Goal: Task Accomplishment & Management: Manage account settings

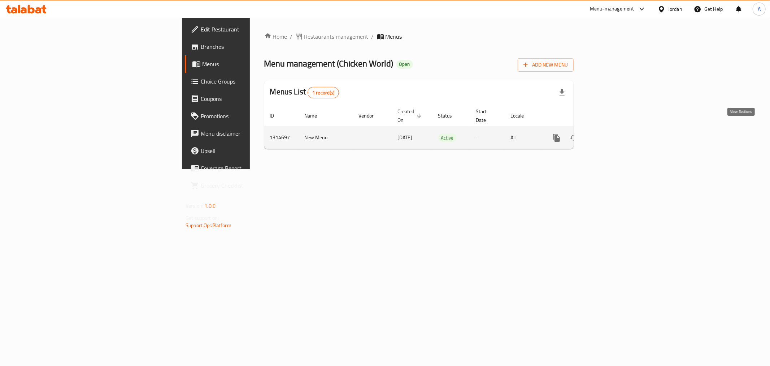
click at [618, 129] on link "enhanced table" at bounding box center [608, 137] width 17 height 17
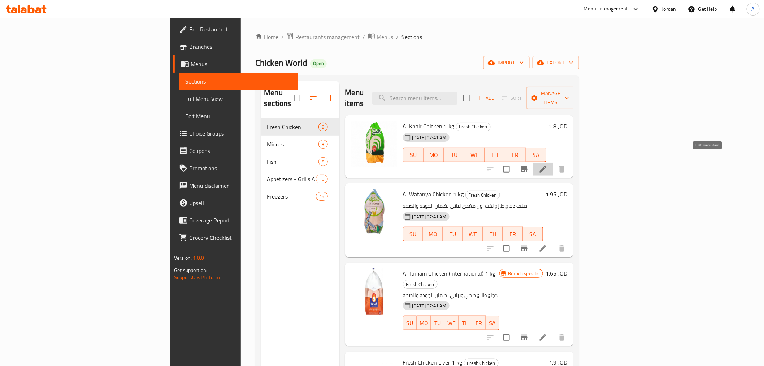
click at [548, 165] on icon at bounding box center [543, 169] width 9 height 9
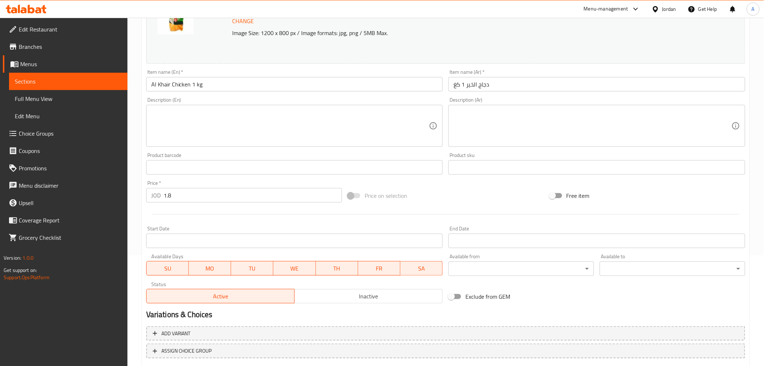
scroll to position [154, 0]
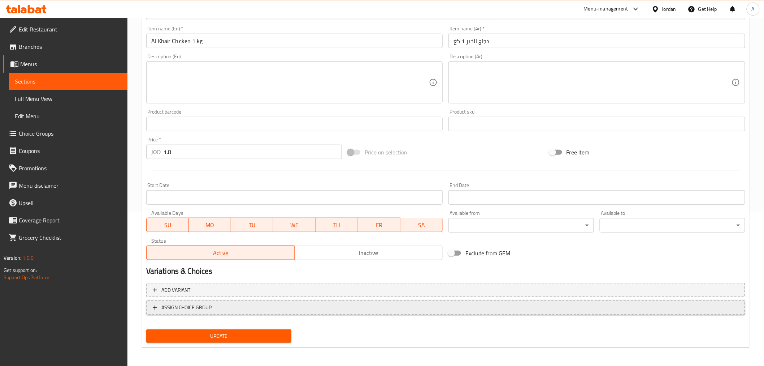
click at [223, 301] on button "ASSIGN CHOICE GROUP" at bounding box center [445, 307] width 599 height 15
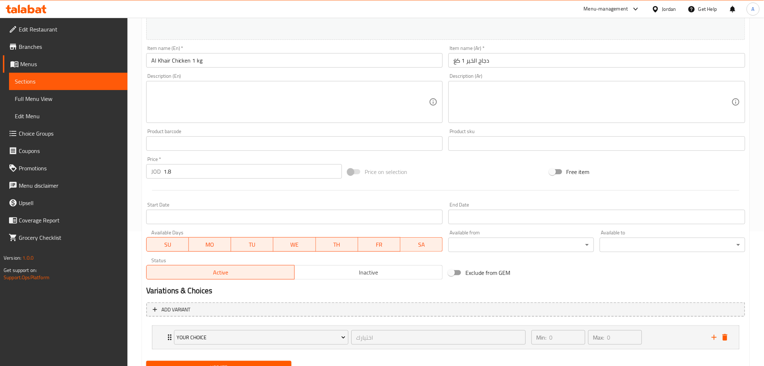
scroll to position [167, 0]
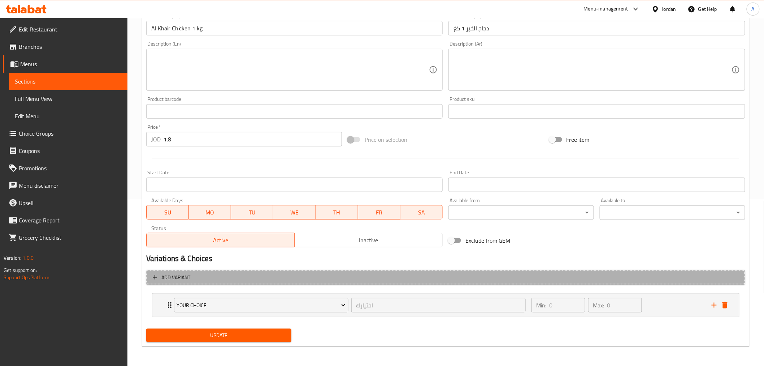
click at [220, 279] on span "Add variant" at bounding box center [446, 277] width 586 height 9
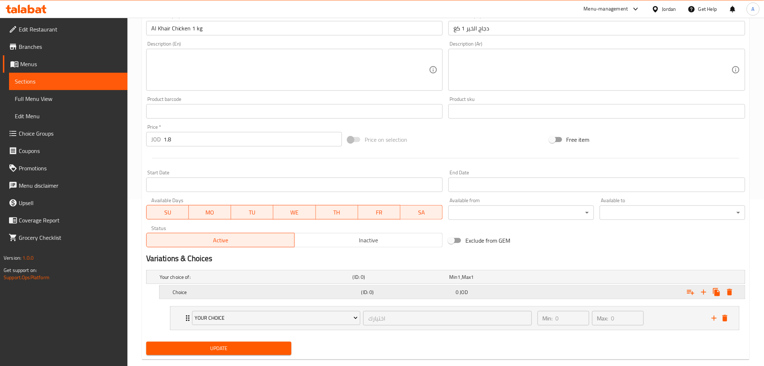
click at [223, 291] on h5 "Choice" at bounding box center [266, 291] width 186 height 7
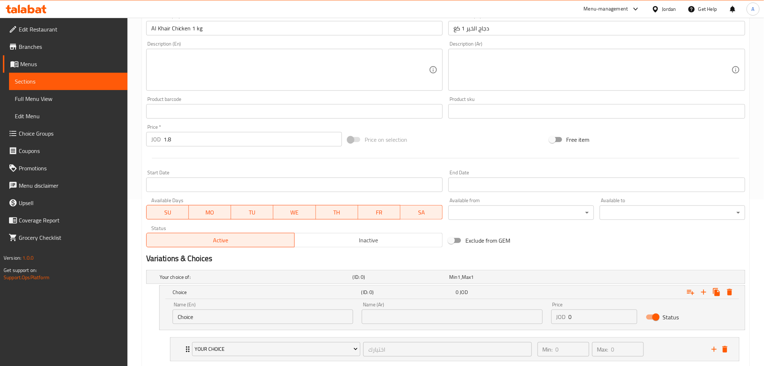
click at [207, 321] on input "Choice" at bounding box center [263, 316] width 181 height 14
drag, startPoint x: 206, startPoint y: 316, endPoint x: 141, endPoint y: 325, distance: 65.6
click at [141, 325] on div "Home / Restaurants management / Menus / Sections / item / update Fresh Chicken …" at bounding box center [446, 130] width 637 height 559
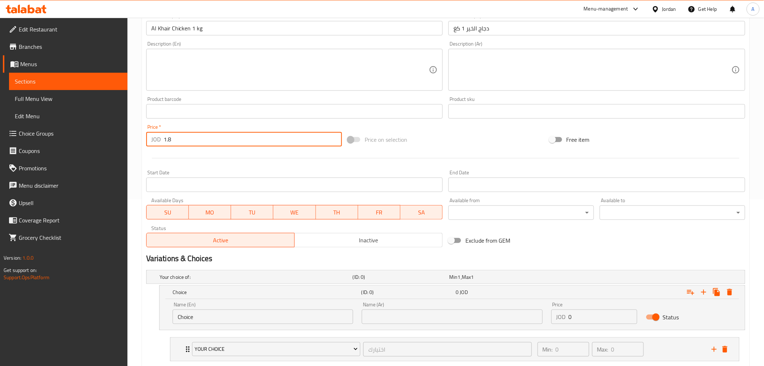
drag, startPoint x: 178, startPoint y: 135, endPoint x: 146, endPoint y: 142, distance: 33.2
click at [146, 142] on div "Price   * JOD 1.8 Price *" at bounding box center [244, 135] width 202 height 28
type input "0"
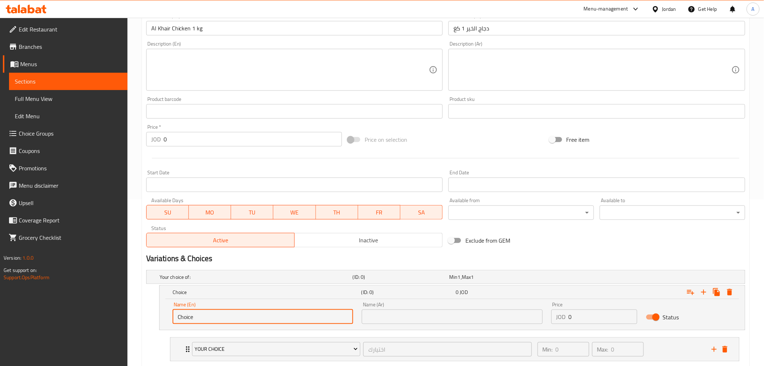
click at [217, 314] on input "Choice" at bounding box center [263, 316] width 181 height 14
click at [230, 315] on input "Choice" at bounding box center [263, 316] width 181 height 14
drag, startPoint x: 208, startPoint y: 319, endPoint x: 137, endPoint y: 335, distance: 73.7
click at [137, 335] on div "Home / Restaurants management / Menus / Sections / item / update Fresh Chicken …" at bounding box center [446, 130] width 637 height 559
type input "1KG"
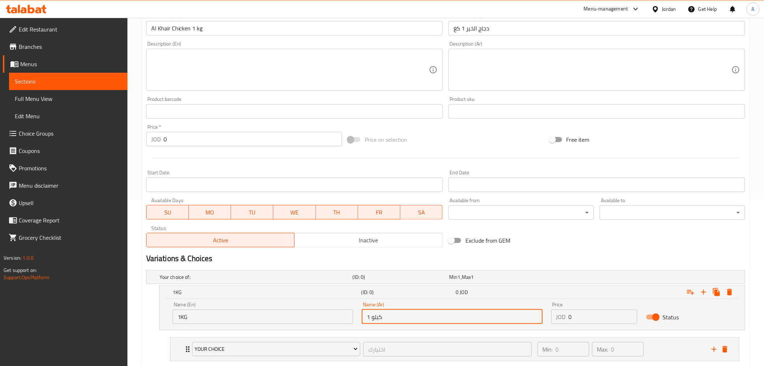
type input "1 كيلو"
click at [208, 320] on input "1KG" at bounding box center [263, 316] width 181 height 14
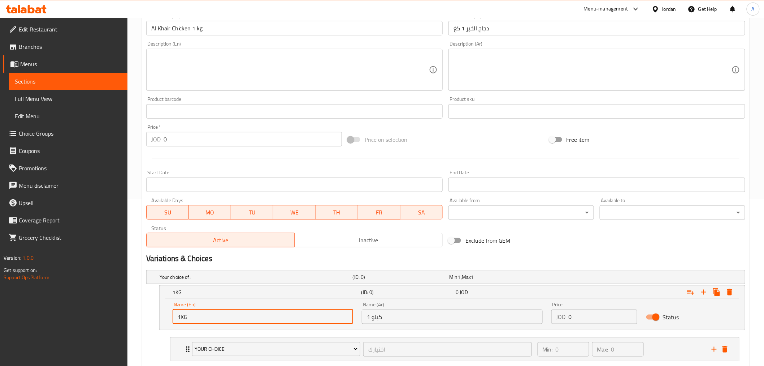
drag, startPoint x: 206, startPoint y: 318, endPoint x: 183, endPoint y: 313, distance: 23.7
click at [183, 313] on input "1KG" at bounding box center [263, 316] width 181 height 14
click at [272, 312] on input "1KG" at bounding box center [263, 316] width 181 height 14
click at [570, 319] on input "0" at bounding box center [603, 316] width 69 height 14
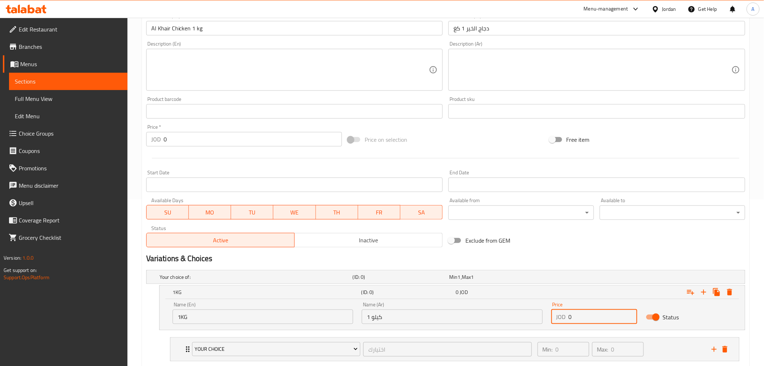
click at [576, 315] on input "0" at bounding box center [603, 316] width 69 height 14
drag, startPoint x: 573, startPoint y: 315, endPoint x: 566, endPoint y: 316, distance: 6.9
click at [566, 316] on div "JOD 0 Price" at bounding box center [595, 316] width 86 height 14
type input "1.8"
click at [705, 292] on icon "Expand" at bounding box center [704, 292] width 9 height 9
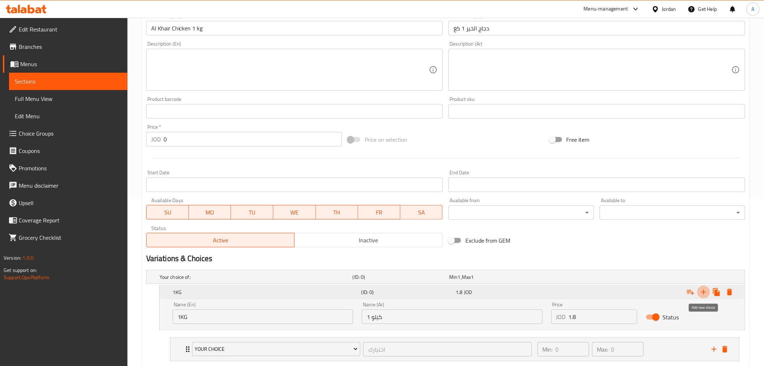
click at [703, 291] on icon "Expand" at bounding box center [703, 291] width 5 height 5
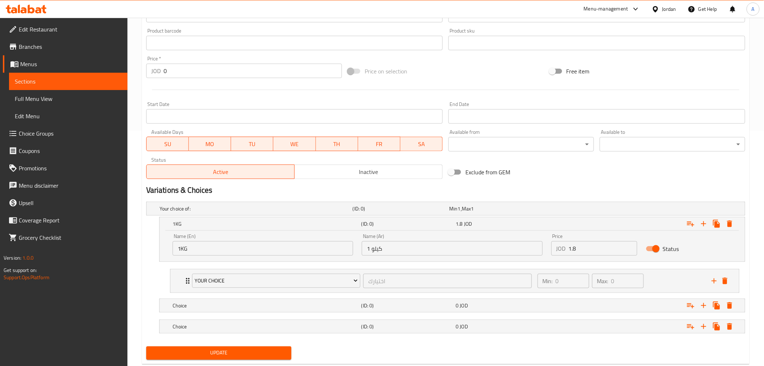
scroll to position [247, 0]
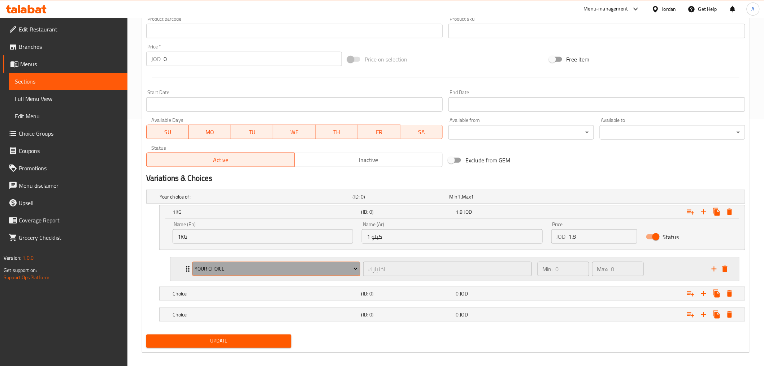
click at [228, 269] on span "Your Choice" at bounding box center [276, 268] width 163 height 9
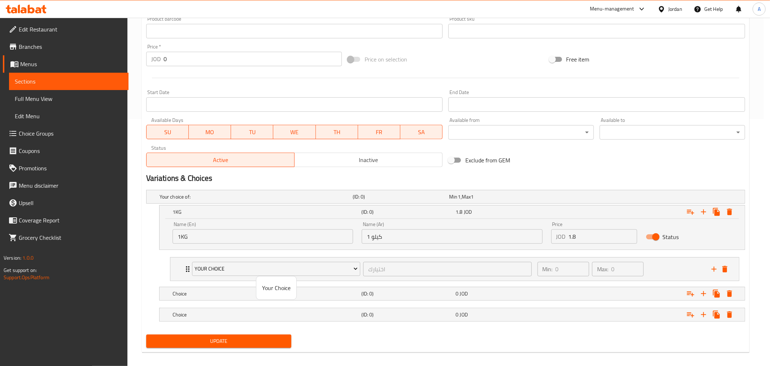
click at [376, 266] on div at bounding box center [385, 183] width 770 height 366
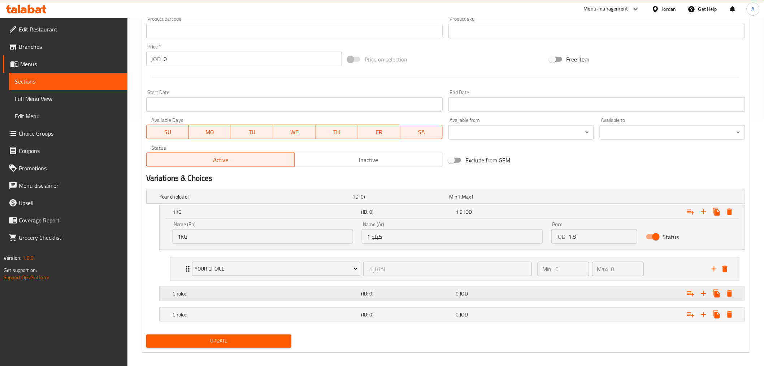
click at [215, 294] on h5 "Choice" at bounding box center [266, 293] width 186 height 7
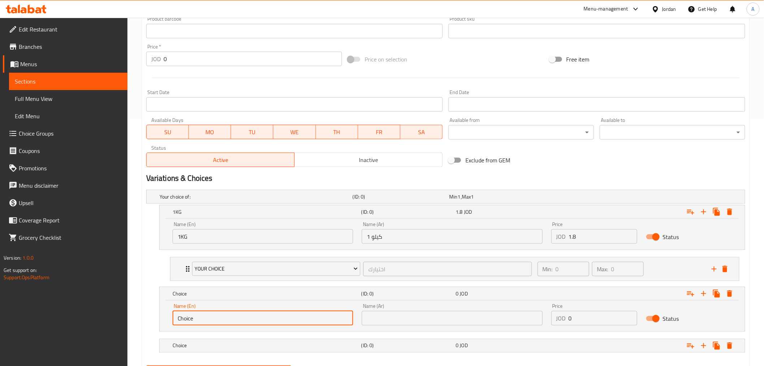
drag, startPoint x: 202, startPoint y: 319, endPoint x: 171, endPoint y: 321, distance: 30.8
click at [171, 321] on div "Name (En) Choice Name (En)" at bounding box center [262, 314] width 189 height 31
type input "1200 GM"
click at [381, 315] on input "text" at bounding box center [452, 318] width 181 height 14
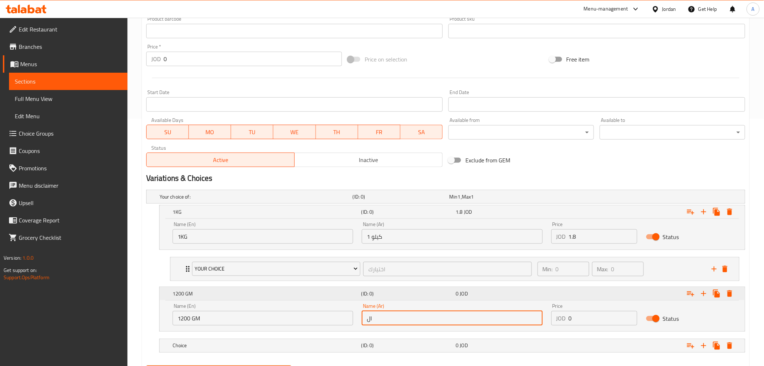
type input "ا"
type input "1200 جرام"
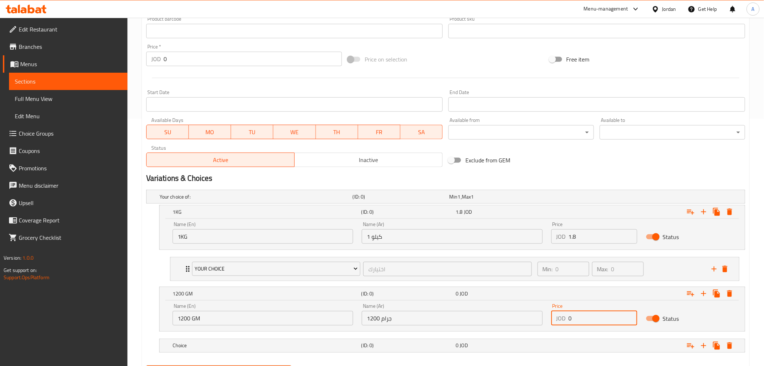
drag, startPoint x: 584, startPoint y: 321, endPoint x: 567, endPoint y: 321, distance: 17.3
click at [567, 321] on div "JOD 0 Price" at bounding box center [595, 318] width 86 height 14
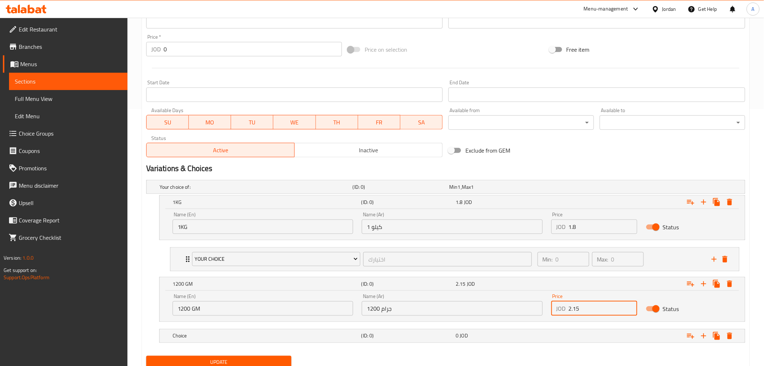
scroll to position [284, 0]
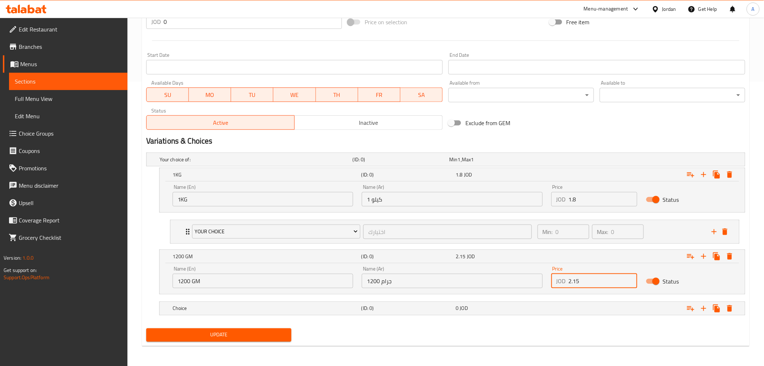
type input "2.15"
click at [284, 338] on span "Update" at bounding box center [219, 334] width 134 height 9
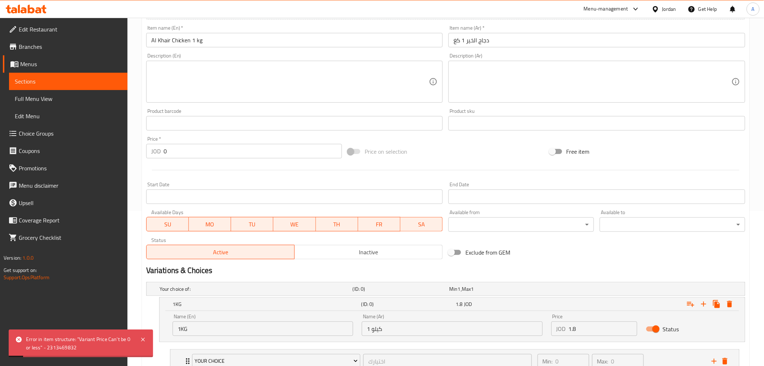
scroll to position [124, 0]
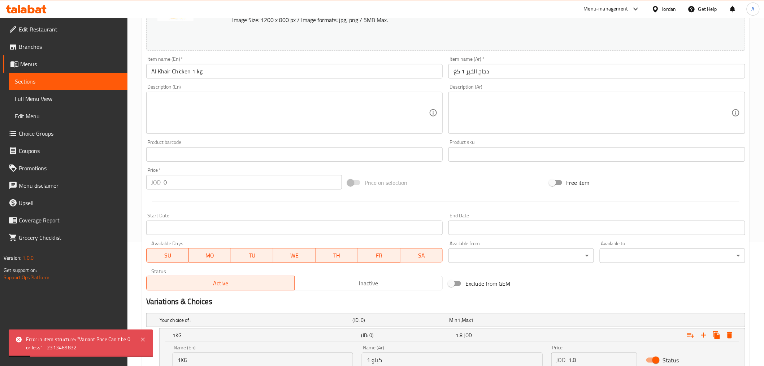
click at [347, 182] on span at bounding box center [354, 183] width 21 height 14
click at [354, 180] on span at bounding box center [354, 182] width 12 height 5
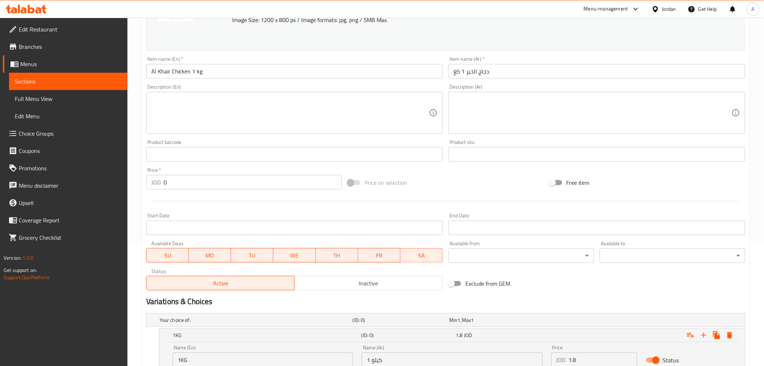
click at [49, 78] on span "Sections" at bounding box center [68, 81] width 107 height 9
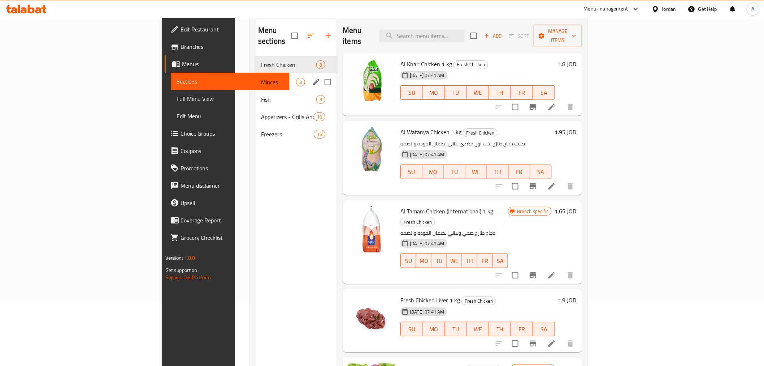
scroll to position [62, 0]
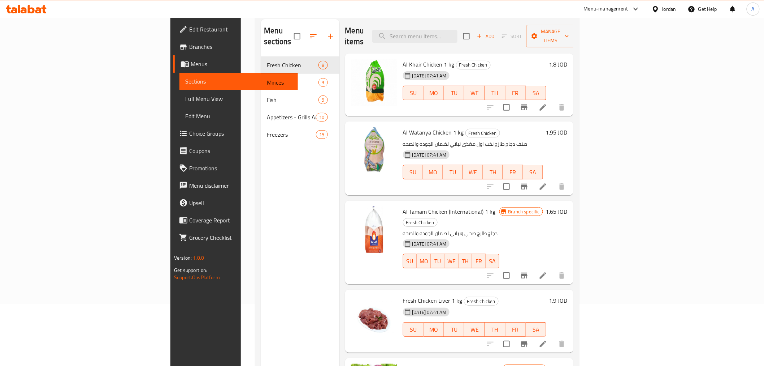
click at [547, 104] on icon at bounding box center [543, 107] width 7 height 7
